Goal: Transaction & Acquisition: Book appointment/travel/reservation

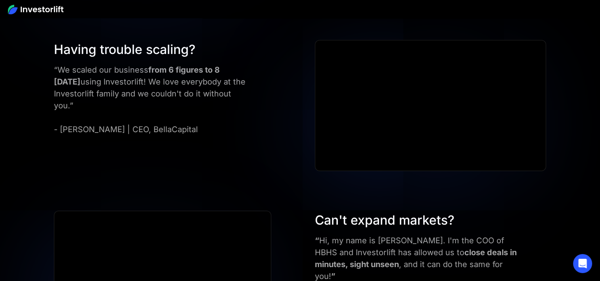
scroll to position [2511, 0]
drag, startPoint x: 124, startPoint y: 116, endPoint x: 60, endPoint y: 114, distance: 64.3
click at [60, 114] on div "“We scaled our business from 6 figures to 8 [DATE] using Investorlift! We love …" at bounding box center [152, 99] width 196 height 71
copy div "[PERSON_NAME]"
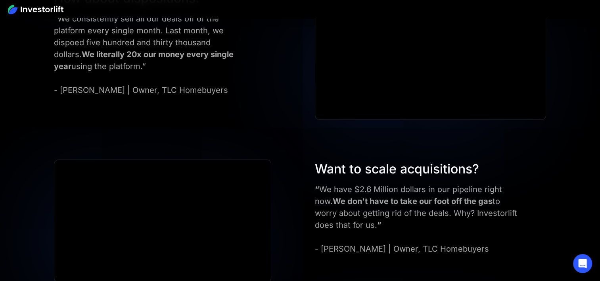
scroll to position [2907, 0]
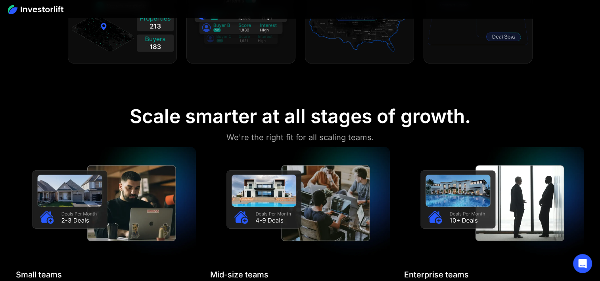
scroll to position [662, 0]
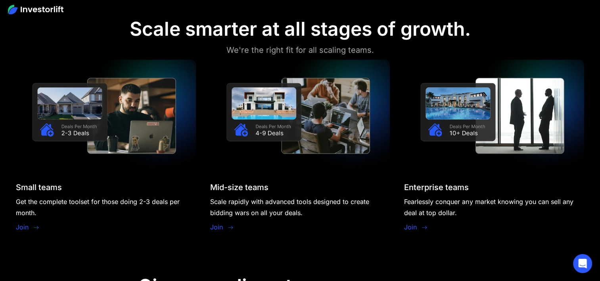
click at [20, 229] on link "Join" at bounding box center [22, 227] width 13 height 10
